Goal: Task Accomplishment & Management: Manage account settings

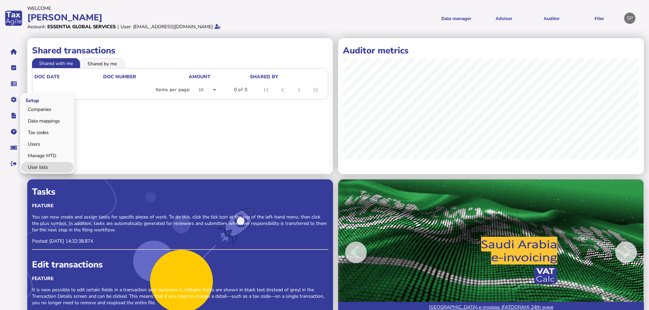
click at [43, 166] on link "User lists" at bounding box center [47, 167] width 52 height 11
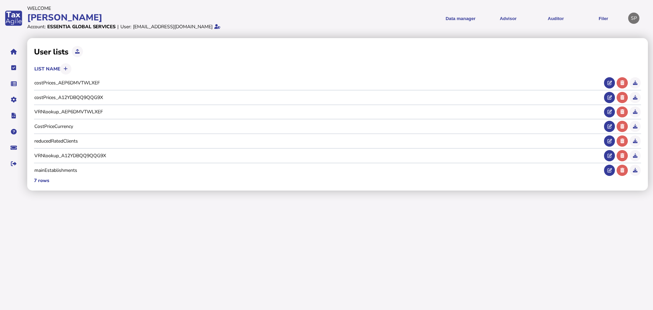
drag, startPoint x: 608, startPoint y: 125, endPoint x: 590, endPoint y: 130, distance: 18.6
click at [608, 125] on icon at bounding box center [610, 126] width 4 height 4
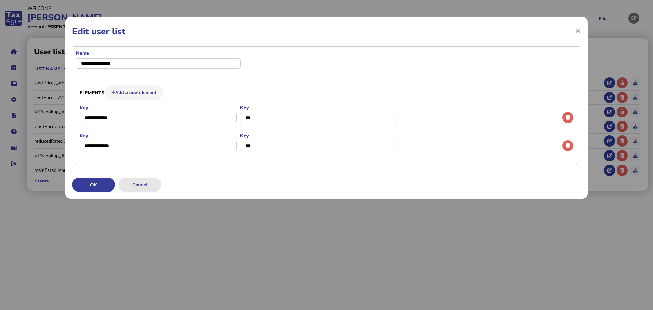
click at [149, 187] on button "Cancel" at bounding box center [139, 185] width 43 height 14
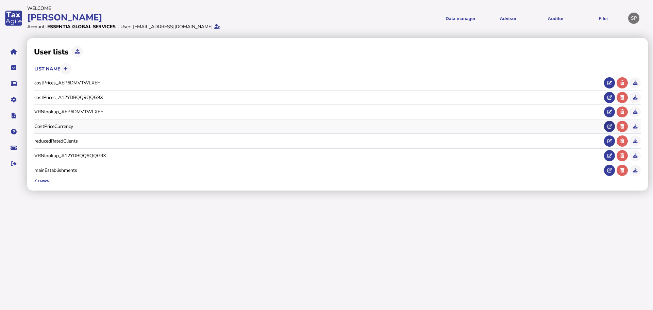
click at [608, 124] on icon at bounding box center [610, 126] width 4 height 4
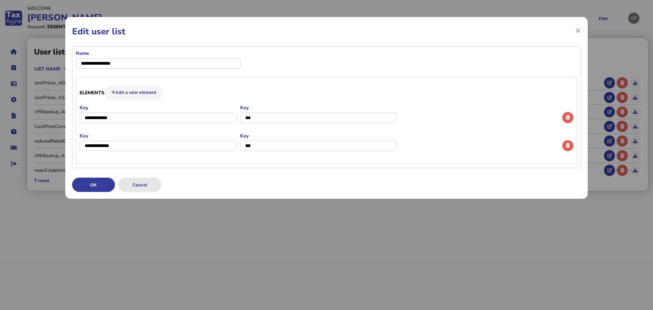
click at [156, 185] on button "Cancel" at bounding box center [139, 185] width 43 height 14
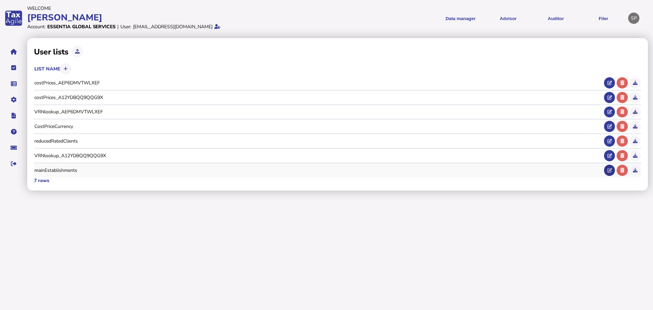
click at [608, 173] on button at bounding box center [609, 170] width 11 height 11
type input "**********"
type input "**"
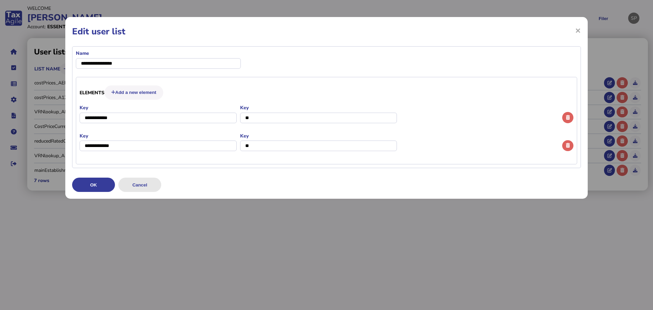
click at [143, 185] on button "Cancel" at bounding box center [139, 185] width 43 height 14
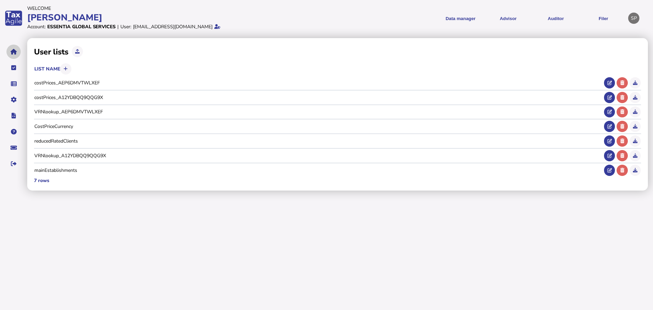
click at [16, 52] on icon "navigate application pages" at bounding box center [14, 52] width 6 height 0
